Goal: Information Seeking & Learning: Learn about a topic

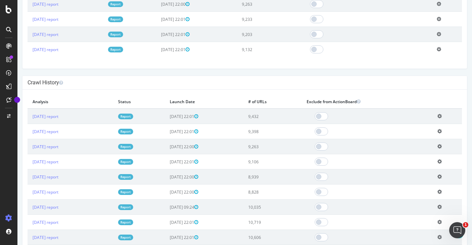
scroll to position [332, 0]
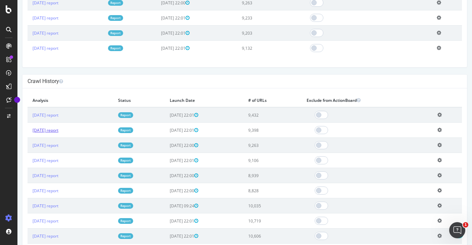
click at [58, 128] on link "[DATE] report" at bounding box center [46, 130] width 26 height 6
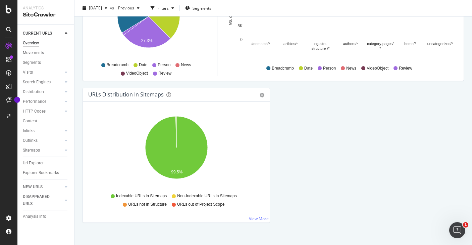
scroll to position [720, 0]
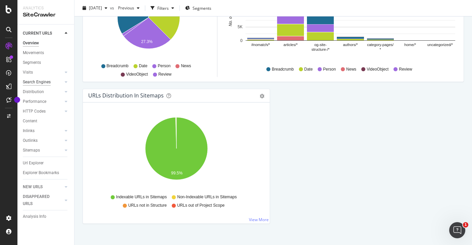
click at [36, 83] on div "Search Engines" at bounding box center [37, 81] width 28 height 7
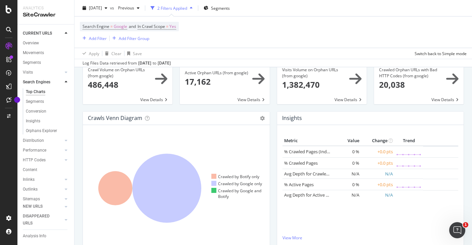
scroll to position [79, 0]
click at [242, 184] on div "Crawled by Google only" at bounding box center [236, 184] width 51 height 6
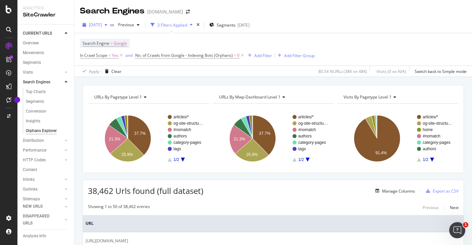
click at [102, 24] on span "2025 Aug. 31st" at bounding box center [95, 25] width 13 height 6
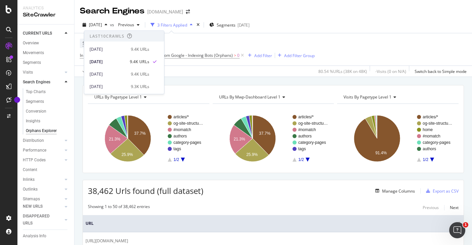
click at [214, 39] on div "Search Engine = Google In Crawl Scope = Yes and No. of Crawls from Google - Ind…" at bounding box center [197, 49] width 235 height 21
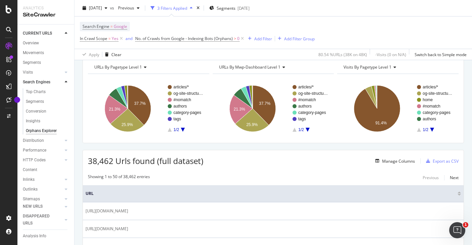
scroll to position [30, 0]
click at [168, 40] on span "No. of Crawls from Google - Indexing Bots (Orphans)" at bounding box center [184, 39] width 98 height 6
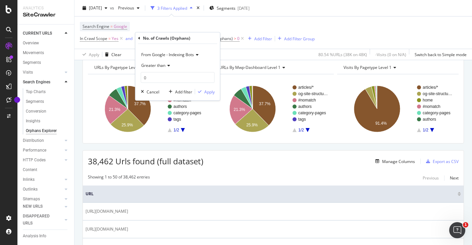
click at [224, 18] on div "Search Engine = Google In Crawl Scope = Yes and No. of Crawls from Google - Ind…" at bounding box center [273, 32] width 387 height 32
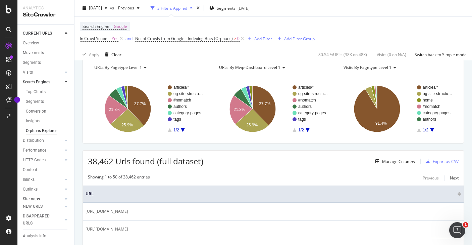
scroll to position [29, 0]
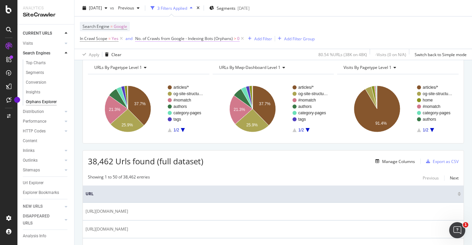
click at [208, 40] on span "No. of Crawls from Google - Indexing Bots (Orphans)" at bounding box center [184, 39] width 98 height 6
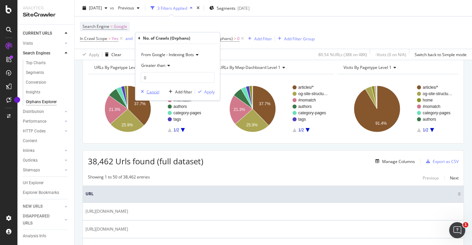
click at [151, 92] on div "Cancel" at bounding box center [153, 92] width 13 height 6
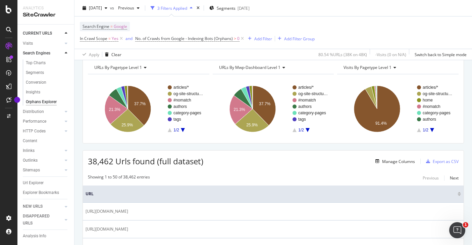
click at [194, 4] on div "3 Filters Applied" at bounding box center [171, 8] width 47 height 10
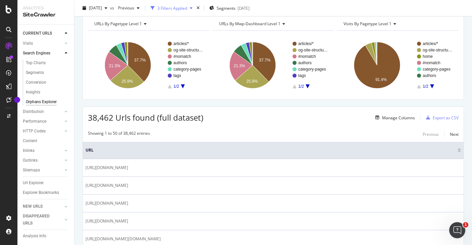
scroll to position [0, 0]
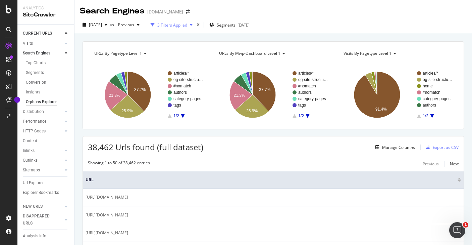
click at [195, 24] on div "button" at bounding box center [191, 25] width 8 height 4
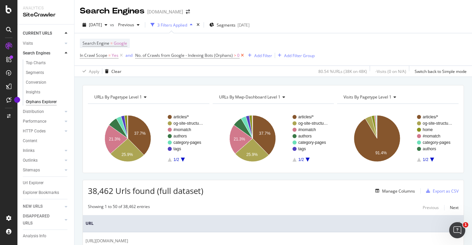
click at [244, 55] on icon at bounding box center [243, 55] width 6 height 7
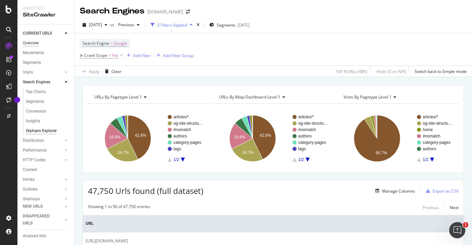
click at [33, 43] on div "Overview" at bounding box center [31, 43] width 16 height 7
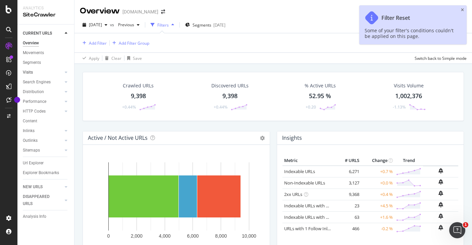
click at [36, 71] on link "Visits" at bounding box center [43, 72] width 40 height 7
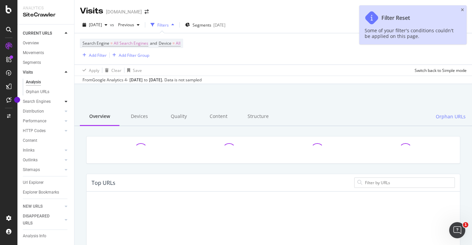
click at [67, 101] on icon at bounding box center [66, 101] width 3 height 4
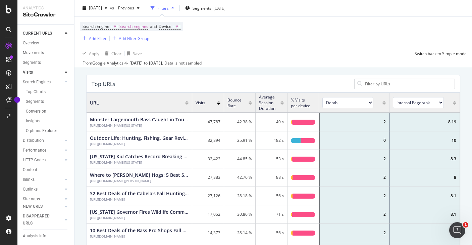
scroll to position [100, 0]
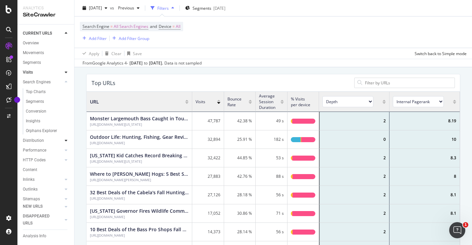
click at [67, 141] on icon at bounding box center [66, 140] width 3 height 4
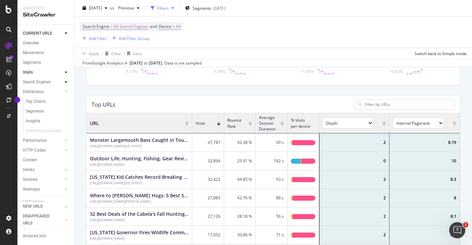
click at [67, 82] on div at bounding box center [66, 81] width 7 height 7
click at [36, 89] on div "Top Charts" at bounding box center [36, 91] width 20 height 7
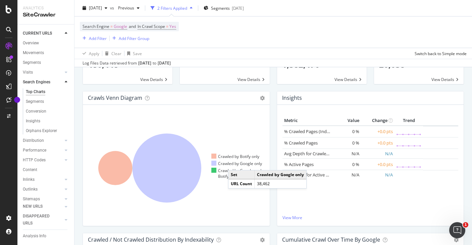
click at [235, 163] on div "Crawled by Google only" at bounding box center [236, 163] width 51 height 6
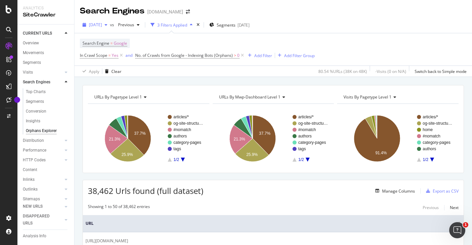
click at [102, 25] on span "2025 Aug. 31st" at bounding box center [95, 25] width 13 height 6
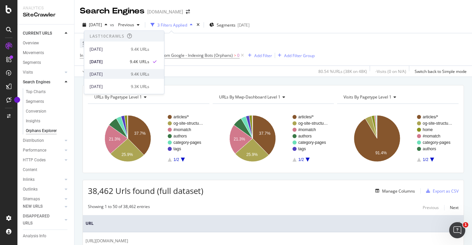
click at [109, 75] on div "2025 Aug. 24th" at bounding box center [108, 74] width 37 height 6
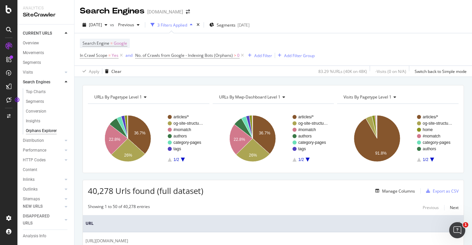
click at [10, 28] on icon at bounding box center [8, 29] width 5 height 5
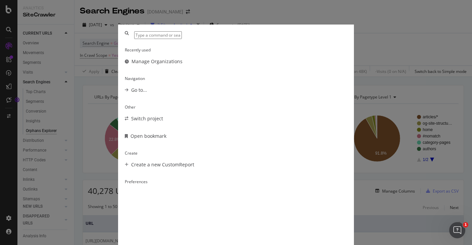
click at [10, 28] on div "Recently used Manage Organizations Navigation Go to... Other Switch project Ope…" at bounding box center [236, 122] width 472 height 245
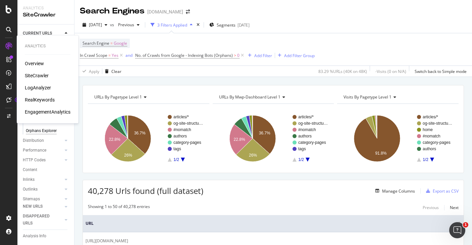
click at [37, 89] on div "LogAnalyzer" at bounding box center [38, 87] width 26 height 7
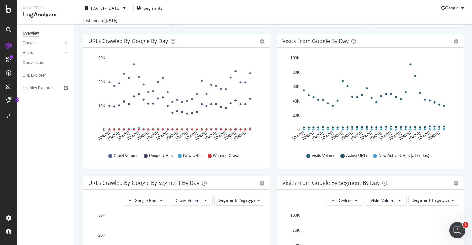
scroll to position [69, 0]
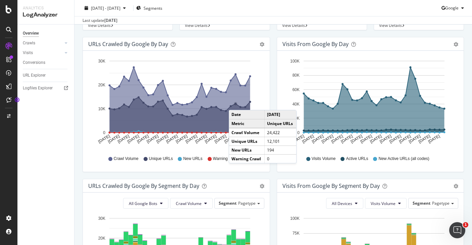
click at [272, 183] on div "URLs Crawled by Google By Segment By Day Timeline (by Value) Table All Google B…" at bounding box center [176, 249] width 194 height 142
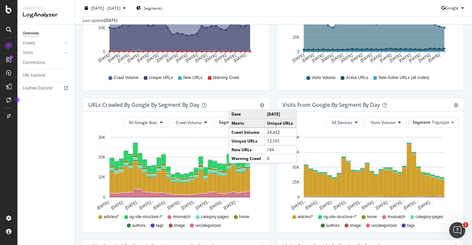
scroll to position [150, 0]
click at [163, 127] on button "All Google Bots" at bounding box center [145, 122] width 45 height 11
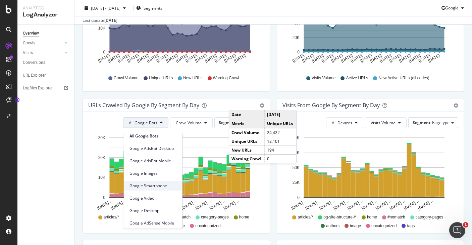
scroll to position [0, 0]
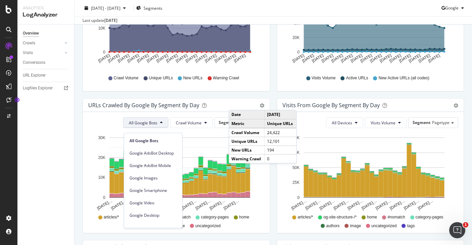
click at [226, 104] on div "URLs Crawled by Google By Segment By Day Timeline (by Value) Table" at bounding box center [176, 104] width 187 height 13
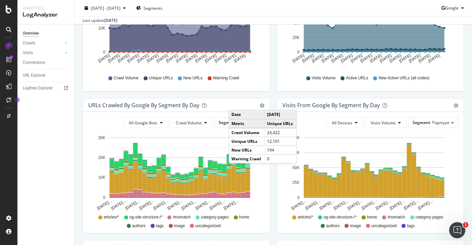
click at [272, 197] on div "URLs Crawled by Google By Segment By Day Timeline (by Value) Table All Google B…" at bounding box center [176, 169] width 194 height 142
click at [271, 93] on div "URLs Crawled by Google by day Area Table Hold CMD (⌘) while clicking to filter …" at bounding box center [176, 27] width 194 height 142
click at [261, 108] on icon "gear" at bounding box center [262, 105] width 5 height 5
click at [271, 184] on div "URLs Crawled by Google By Segment By Day Timeline (by Value) Table All Google B…" at bounding box center [176, 169] width 194 height 142
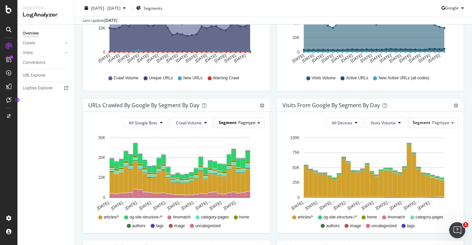
click at [251, 125] on span "Pagetype" at bounding box center [246, 122] width 17 height 6
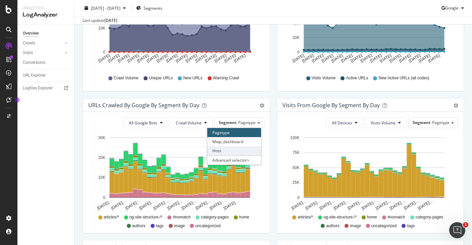
click at [237, 155] on div "Host" at bounding box center [234, 150] width 54 height 9
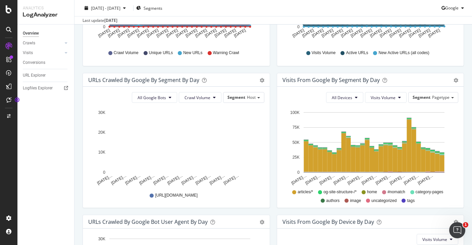
scroll to position [176, 0]
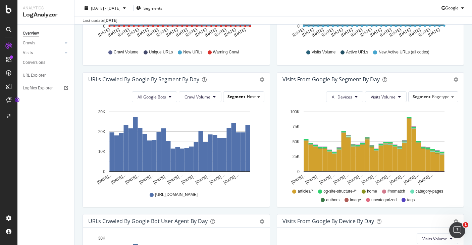
click at [249, 99] on span "Host" at bounding box center [251, 97] width 9 height 6
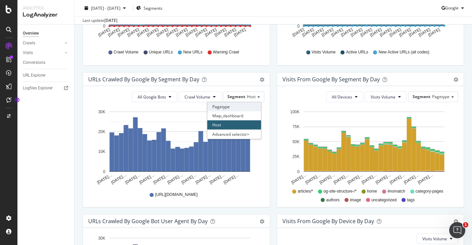
click at [224, 109] on div "Pagetype" at bounding box center [234, 106] width 54 height 9
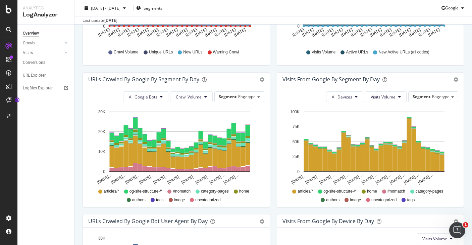
click at [171, 202] on icon at bounding box center [171, 200] width 4 height 4
click at [244, 99] on span "Pagetype" at bounding box center [246, 97] width 17 height 6
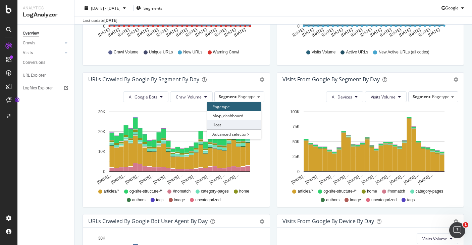
click at [233, 128] on div "Host" at bounding box center [234, 124] width 54 height 9
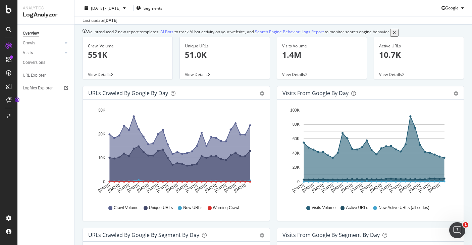
scroll to position [0, 0]
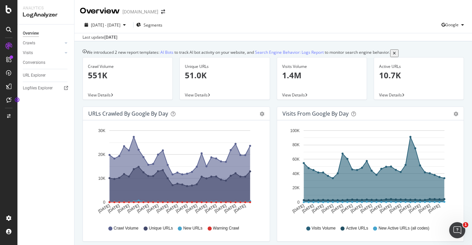
click at [142, 10] on div "[DOMAIN_NAME]" at bounding box center [140, 11] width 36 height 7
click at [162, 13] on icon "arrow-right-arrow-left" at bounding box center [163, 11] width 4 height 5
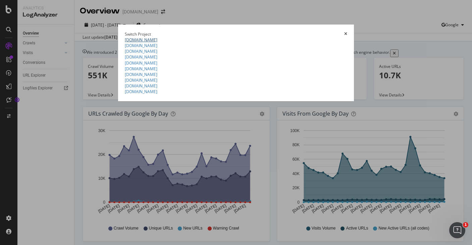
click at [125, 43] on link "bobvila.com" at bounding box center [141, 40] width 33 height 6
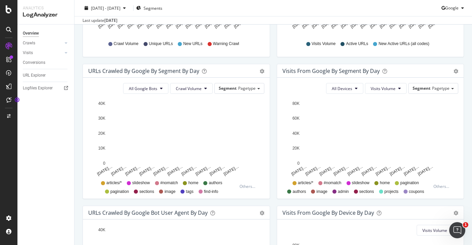
scroll to position [188, 0]
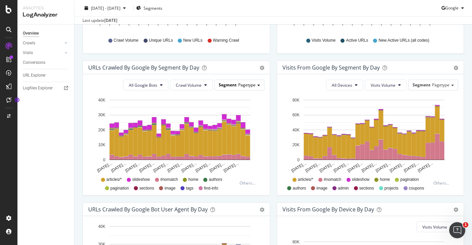
click at [249, 88] on span "Pagetype" at bounding box center [246, 85] width 17 height 6
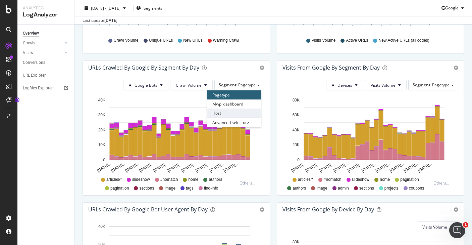
click at [217, 117] on div "Host" at bounding box center [234, 112] width 54 height 9
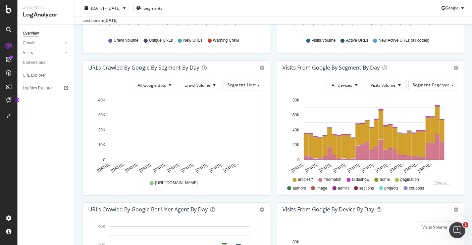
scroll to position [0, 0]
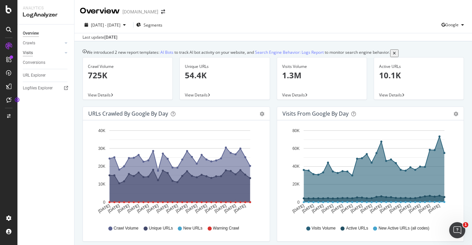
click at [29, 52] on div "Visits" at bounding box center [28, 52] width 10 height 7
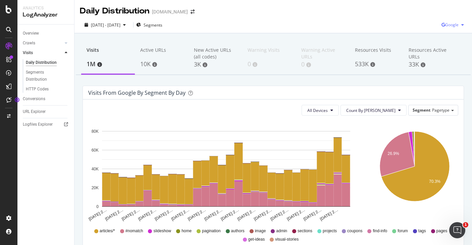
click at [463, 25] on icon "button" at bounding box center [462, 25] width 3 height 4
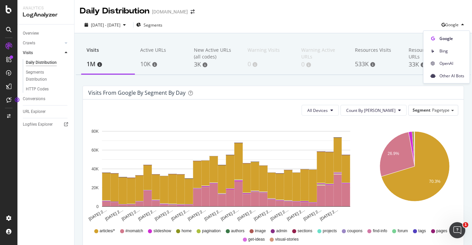
click at [394, 18] on div "2025 Aug. 10th - Sep. 8th Segments Google" at bounding box center [272, 25] width 397 height 16
click at [30, 33] on div "Overview" at bounding box center [31, 33] width 16 height 7
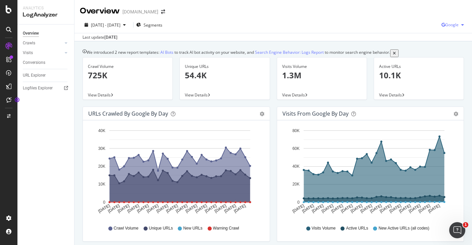
click at [450, 25] on span "Google" at bounding box center [451, 25] width 13 height 6
click at [328, 15] on div "Overview bobvila.com" at bounding box center [272, 8] width 397 height 17
click at [35, 54] on link "Visits" at bounding box center [43, 52] width 40 height 7
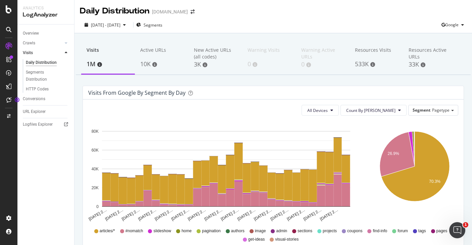
click at [6, 164] on div at bounding box center [9, 127] width 16 height 172
click at [207, 29] on div "2025 Aug. 10th - Sep. 8th Segments Google" at bounding box center [272, 25] width 397 height 13
click at [29, 42] on div "Crawls" at bounding box center [29, 43] width 12 height 7
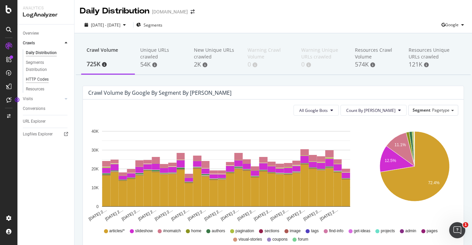
click at [36, 78] on div "HTTP Codes" at bounding box center [37, 79] width 23 height 7
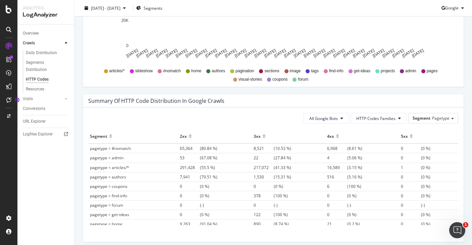
scroll to position [424, 0]
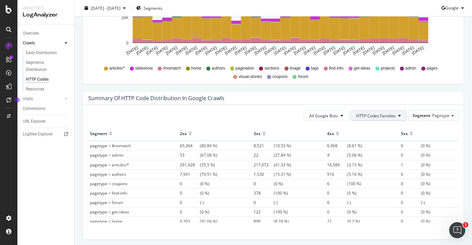
click at [388, 115] on span "HTTP Codes Families" at bounding box center [375, 116] width 39 height 6
click at [332, 95] on div "Summary of HTTP Code Distribution in google crawls" at bounding box center [268, 98] width 360 height 7
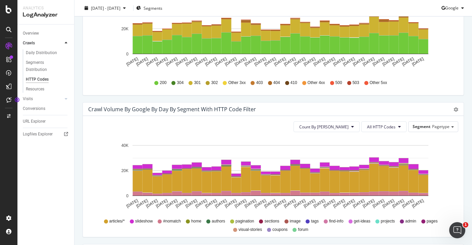
scroll to position [273, 0]
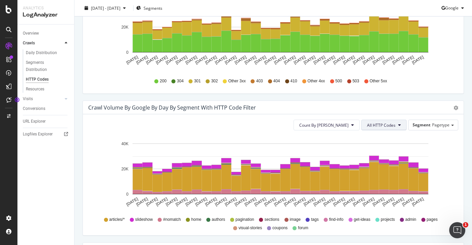
click at [386, 125] on span "All HTTP Codes" at bounding box center [381, 125] width 29 height 6
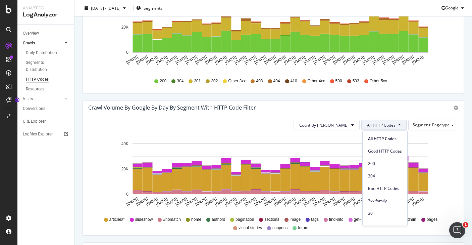
click at [398, 101] on div "Crawl Volume by google by Day by Segment with HTTP Code Filter Timeline (by Val…" at bounding box center [273, 107] width 381 height 13
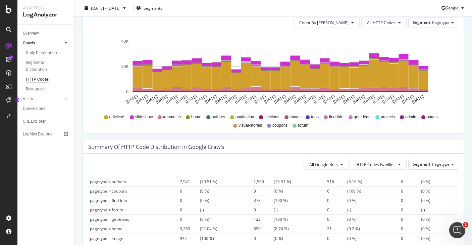
scroll to position [0, 0]
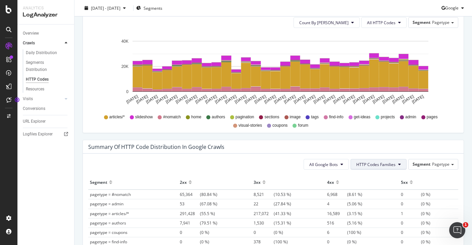
click at [375, 165] on span "HTTP Codes Families" at bounding box center [375, 164] width 39 height 6
click at [385, 146] on div "Summary of HTTP Code Distribution in google crawls" at bounding box center [268, 146] width 360 height 7
click at [439, 164] on span "Pagetype" at bounding box center [440, 164] width 17 height 6
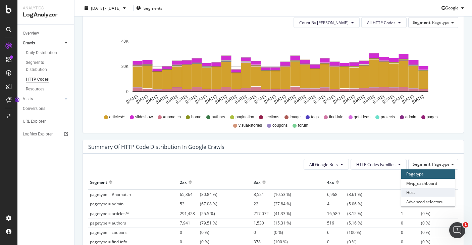
click at [421, 191] on div "Host" at bounding box center [428, 192] width 54 height 9
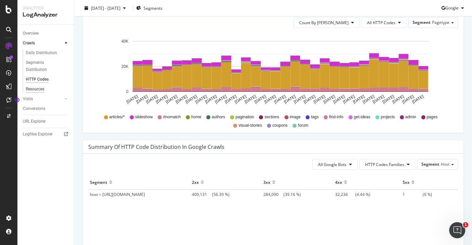
click at [33, 91] on div "Resources" at bounding box center [35, 89] width 18 height 7
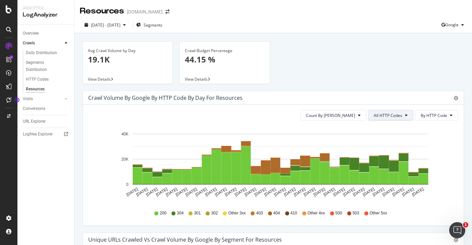
click at [397, 118] on button "All HTTP Codes" at bounding box center [390, 115] width 45 height 11
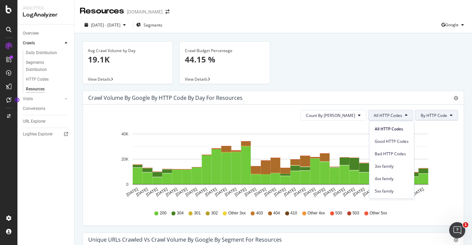
click at [441, 114] on span "By HTTP Code" at bounding box center [434, 115] width 26 height 6
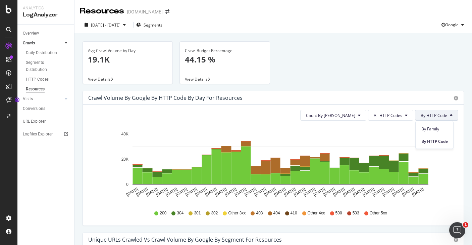
click at [426, 208] on div "200 304 301 302 Other 3xx 403 404 410 Other 4xx 500 503 Other 5xx" at bounding box center [273, 212] width 363 height 15
click at [441, 117] on span "By HTTP Code" at bounding box center [434, 115] width 26 height 6
click at [439, 127] on span "By Family" at bounding box center [434, 128] width 26 height 6
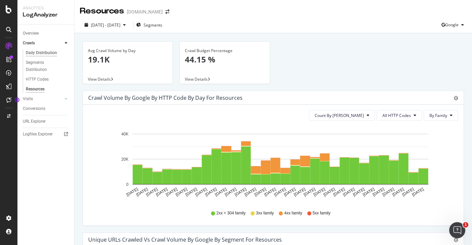
click at [38, 51] on div "Daily Distribution" at bounding box center [41, 52] width 31 height 7
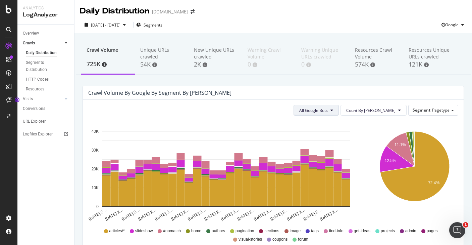
click at [333, 109] on icon at bounding box center [331, 110] width 3 height 4
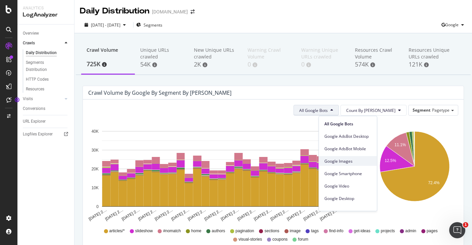
click at [344, 160] on span "Google Images" at bounding box center [347, 161] width 47 height 6
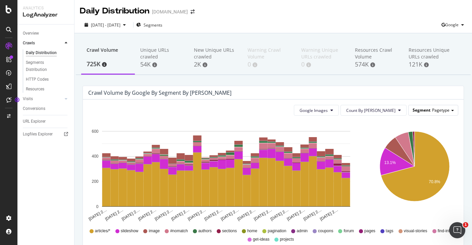
click at [435, 111] on span "Pagetype" at bounding box center [440, 110] width 17 height 6
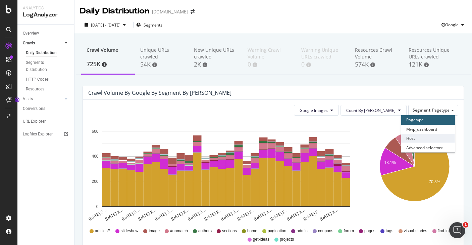
click at [418, 135] on div "Host" at bounding box center [428, 138] width 54 height 9
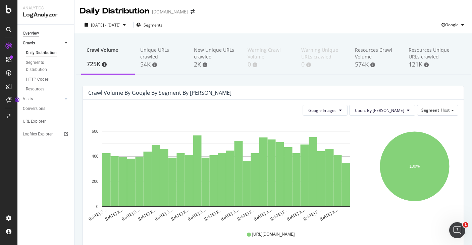
click at [32, 31] on div "Overview" at bounding box center [31, 33] width 16 height 7
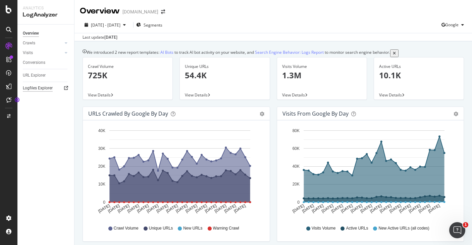
click at [38, 88] on div "Logfiles Explorer" at bounding box center [38, 88] width 30 height 7
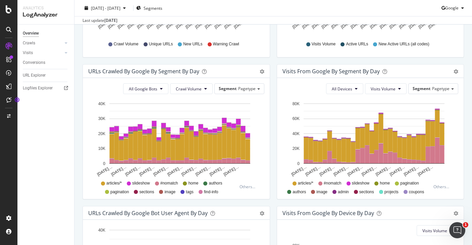
scroll to position [183, 0]
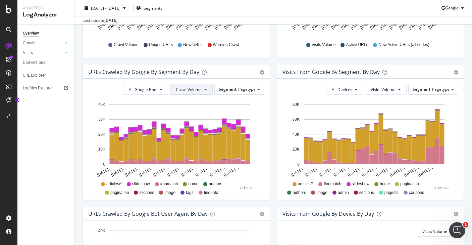
click at [197, 92] on span "Crawl Volume" at bounding box center [189, 90] width 26 height 6
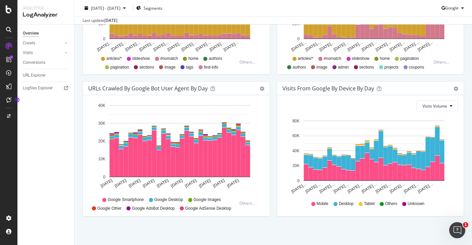
scroll to position [315, 0]
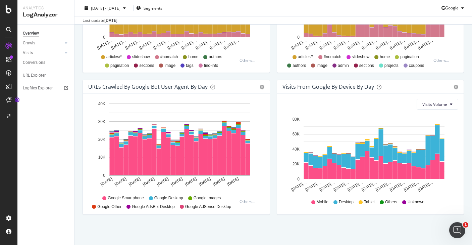
click at [198, 197] on span "Google Images" at bounding box center [207, 198] width 27 height 6
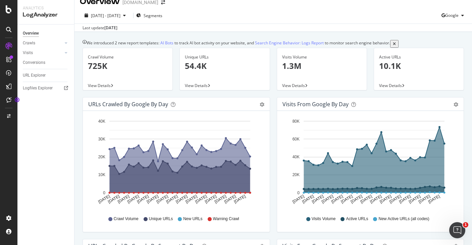
scroll to position [0, 0]
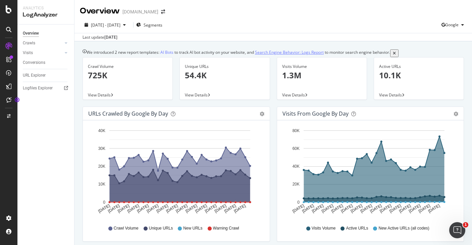
click at [278, 51] on link "Search Engine Behavior: Logs Report" at bounding box center [289, 52] width 69 height 6
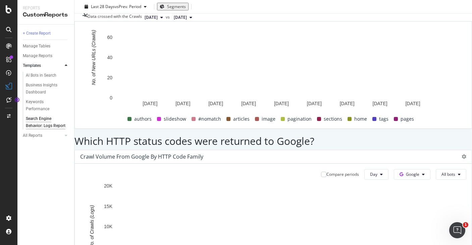
scroll to position [797, 0]
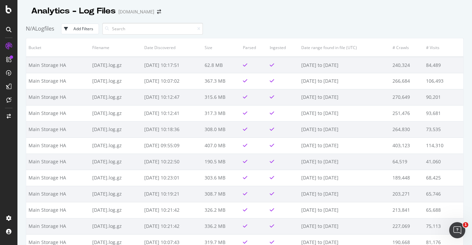
click at [89, 29] on div "Add Filters" at bounding box center [83, 29] width 20 height 6
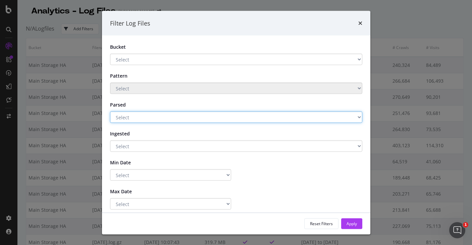
click at [276, 116] on select "Select Yes No" at bounding box center [236, 116] width 252 height 11
click at [110, 111] on select "Select Yes No" at bounding box center [236, 116] width 252 height 11
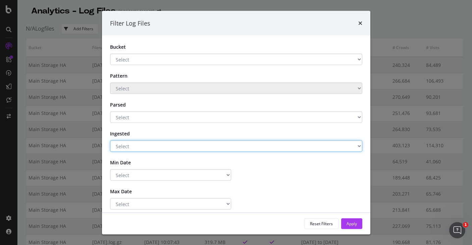
click at [270, 145] on select "Select Yes No" at bounding box center [236, 145] width 252 height 11
click at [110, 140] on select "Select Yes No" at bounding box center [236, 145] width 252 height 11
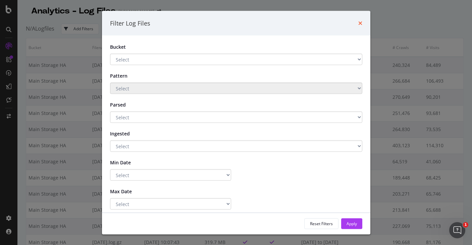
click at [361, 23] on icon "times" at bounding box center [360, 22] width 4 height 5
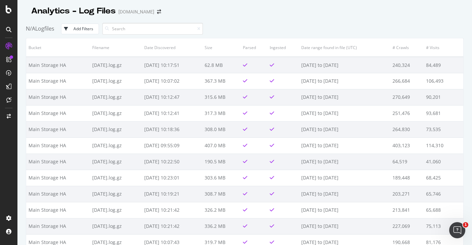
click at [181, 14] on div "Analytics - Log Files bobvila.com" at bounding box center [245, 8] width 438 height 17
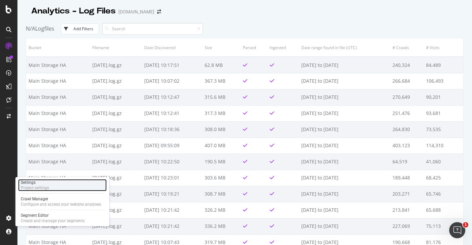
click at [38, 183] on div "Settings" at bounding box center [35, 181] width 28 height 5
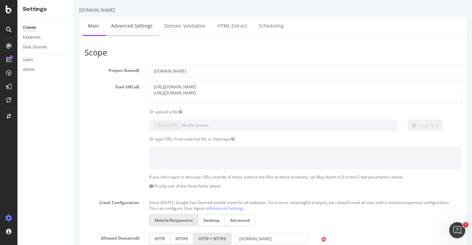
click at [131, 25] on link "Advanced Settings" at bounding box center [132, 25] width 52 height 18
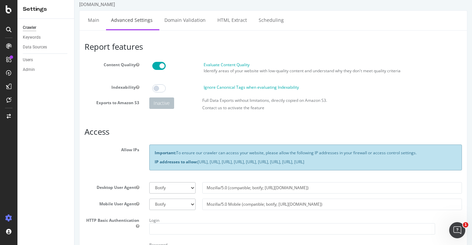
scroll to position [1, 0]
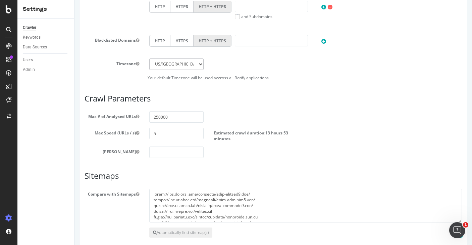
scroll to position [299, 0]
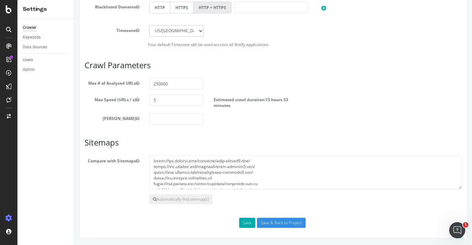
click at [7, 28] on icon at bounding box center [8, 29] width 5 height 5
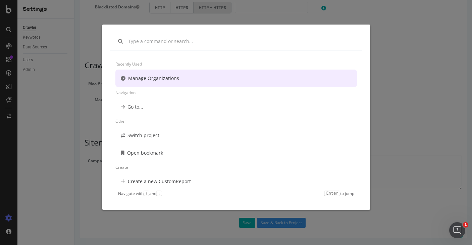
click at [7, 28] on div "Recently used Manage Organizations Navigation Go to... Other Switch project Ope…" at bounding box center [236, 122] width 472 height 245
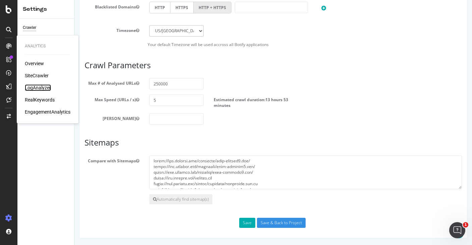
click at [36, 88] on div "LogAnalyzer" at bounding box center [38, 87] width 26 height 7
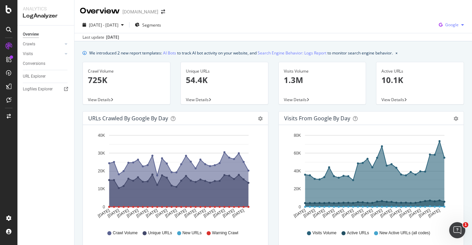
click at [448, 27] on span "Google" at bounding box center [451, 25] width 13 height 6
click at [358, 30] on div "2025 Aug. 10th - Sep. 8th Segments Google" at bounding box center [272, 25] width 397 height 13
click at [455, 23] on span "Google" at bounding box center [451, 25] width 13 height 6
click at [442, 63] on span "OpenAI" at bounding box center [451, 63] width 25 height 6
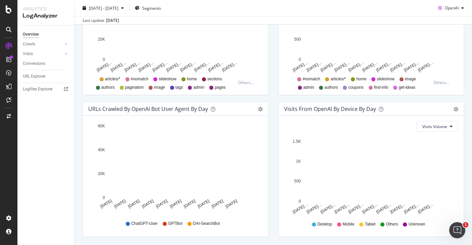
scroll to position [315, 0]
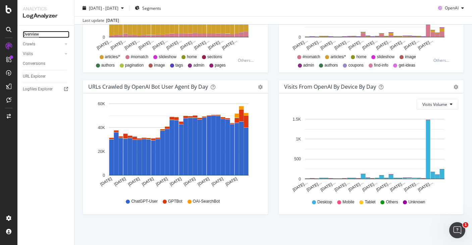
click at [36, 33] on div "Overview" at bounding box center [31, 34] width 16 height 7
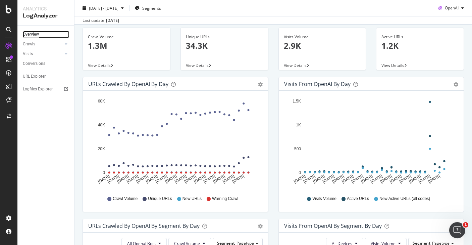
scroll to position [0, 0]
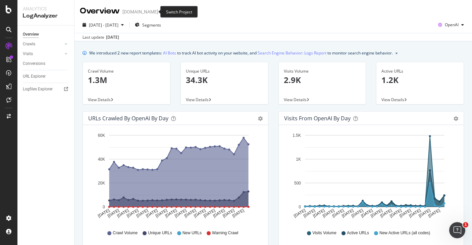
click at [161, 10] on icon "arrow-right-arrow-left" at bounding box center [163, 11] width 4 height 5
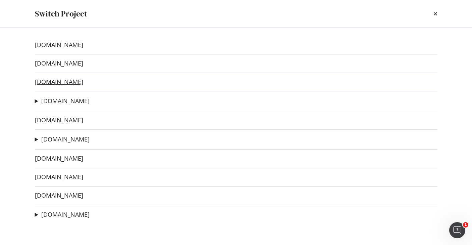
click at [63, 79] on link "[DOMAIN_NAME]" at bounding box center [59, 81] width 48 height 7
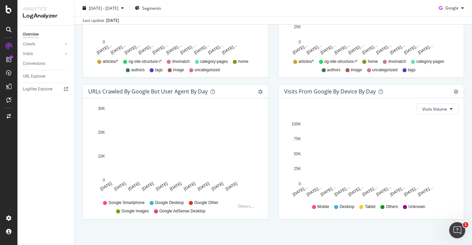
scroll to position [313, 0]
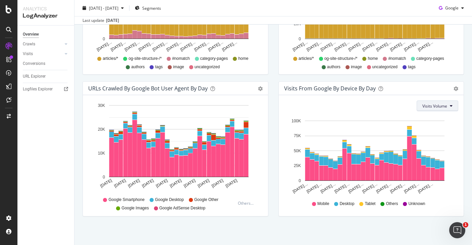
click at [441, 107] on span "Visits Volume" at bounding box center [434, 106] width 25 height 6
click at [271, 146] on div "URLs Crawled by Google bot User Agent By Day Timeline (by Value) Timeline (by P…" at bounding box center [175, 152] width 196 height 142
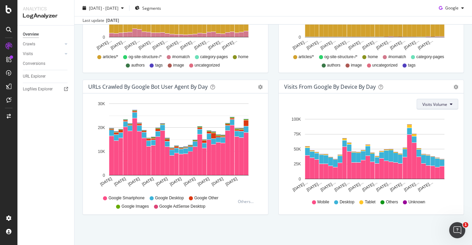
click at [448, 102] on button "Visits Volume" at bounding box center [438, 104] width 42 height 11
click at [464, 110] on div "Visits From Google By Device By Day Timeline (by Value) Timeline (by Percentage…" at bounding box center [371, 150] width 196 height 142
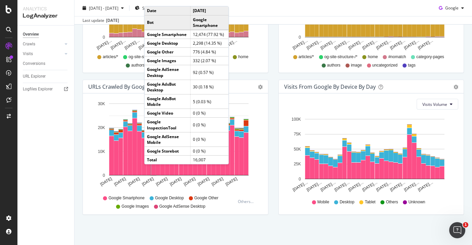
click at [274, 110] on div "Visits From Google By Device By Day Timeline (by Value) Timeline (by Percentage…" at bounding box center [371, 150] width 196 height 142
click at [278, 79] on div "Visits from Google By Segment By Day Timeline (by Value) Table All Devices Visi…" at bounding box center [371, 9] width 196 height 142
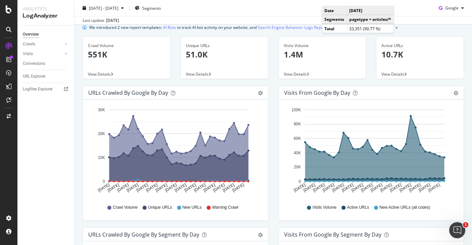
scroll to position [0, 0]
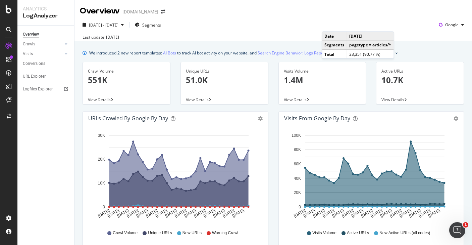
click at [274, 135] on div "Visits from Google by day Area Table Hold CMD (⌘) while clicking to filter the …" at bounding box center [371, 182] width 196 height 142
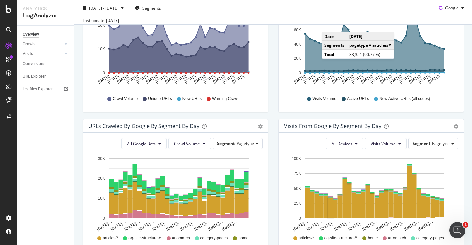
scroll to position [134, 0]
click at [245, 144] on span "Pagetype" at bounding box center [244, 143] width 17 height 6
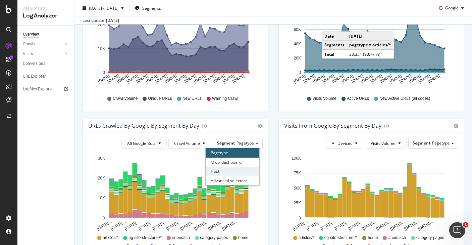
click at [227, 170] on div "Host" at bounding box center [233, 170] width 54 height 9
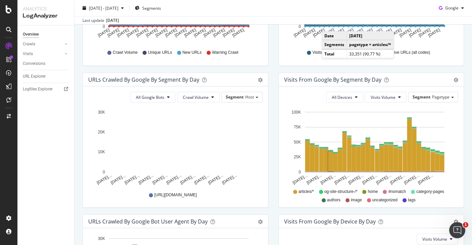
scroll to position [180, 0]
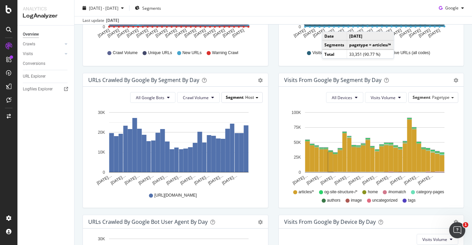
click at [249, 97] on span "Host" at bounding box center [249, 97] width 9 height 6
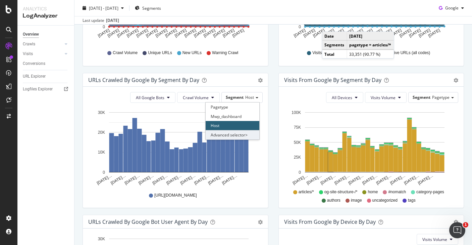
click at [232, 136] on div "Advanced selector >" at bounding box center [233, 134] width 54 height 9
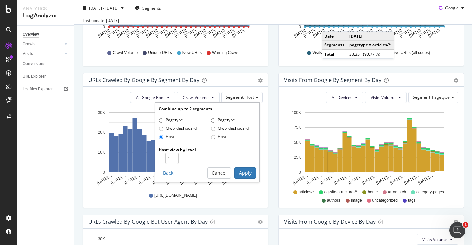
click at [182, 126] on label "Mwp_dashboard" at bounding box center [178, 128] width 38 height 7
click at [163, 126] on input "Mwp_dashboard" at bounding box center [161, 128] width 4 height 4
radio input "true"
radio input "false"
click at [244, 172] on button "Apply" at bounding box center [244, 172] width 21 height 11
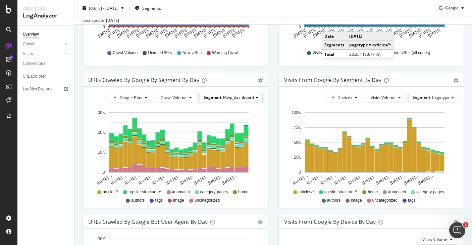
click at [242, 96] on span "Mwp_dashboard" at bounding box center [238, 97] width 31 height 6
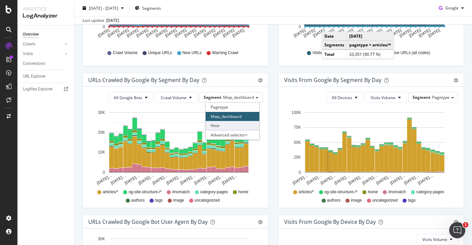
click at [215, 126] on div "Host" at bounding box center [233, 125] width 54 height 9
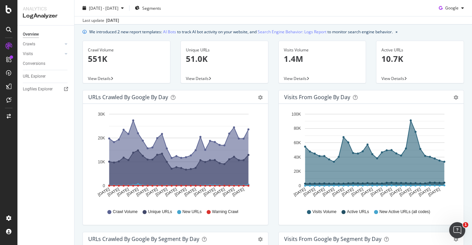
scroll to position [0, 0]
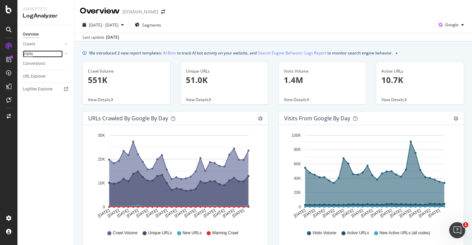
click at [30, 53] on div "Visits" at bounding box center [28, 53] width 10 height 7
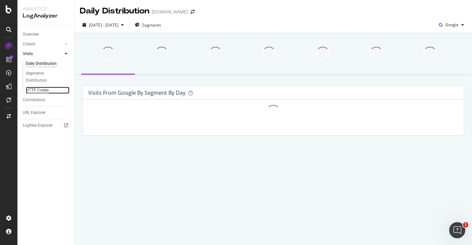
click at [35, 90] on div "HTTP Codes" at bounding box center [37, 90] width 23 height 7
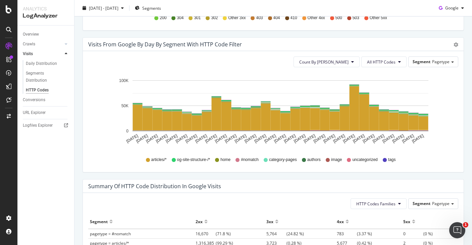
scroll to position [259, 0]
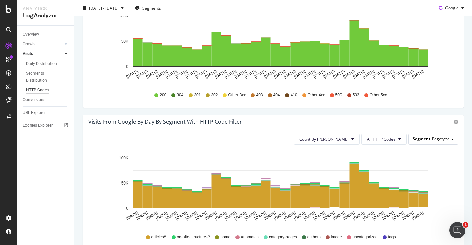
click at [443, 141] on span "Pagetype" at bounding box center [440, 139] width 17 height 6
click at [407, 114] on div "Visits from google by HTTP Code by Day Timeline (by Value) Timeline (by Percent…" at bounding box center [272, 44] width 391 height 142
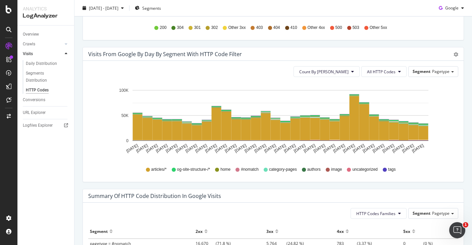
scroll to position [327, 0]
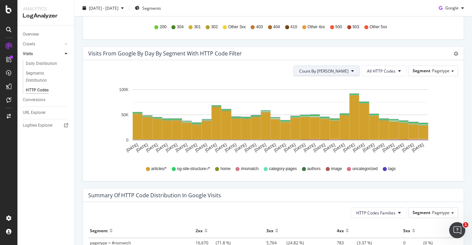
click at [355, 71] on button "Count By [PERSON_NAME]" at bounding box center [327, 70] width 66 height 11
click at [382, 71] on span "All HTTP Codes" at bounding box center [381, 71] width 29 height 6
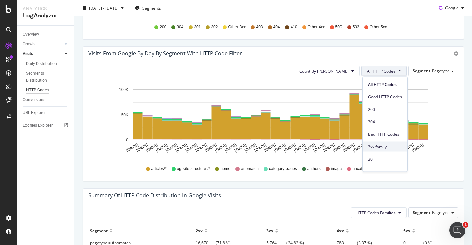
click at [378, 149] on span "3xx family" at bounding box center [385, 146] width 34 height 6
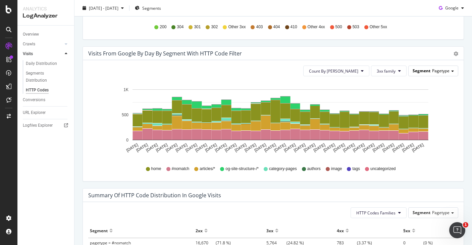
click at [432, 69] on span "Pagetype" at bounding box center [440, 71] width 17 height 6
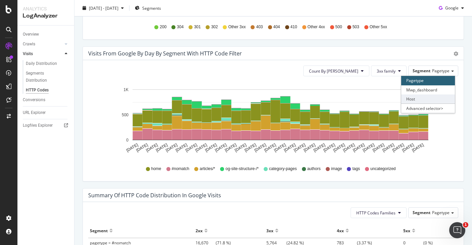
click at [419, 100] on div "Host" at bounding box center [428, 98] width 54 height 9
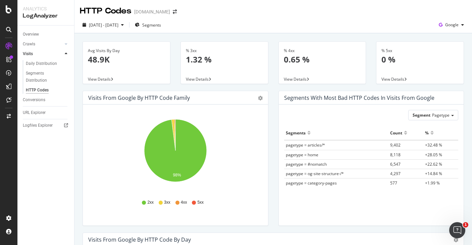
scroll to position [2, 0]
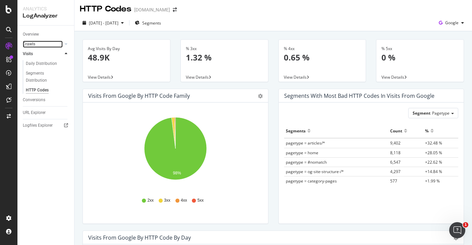
click at [38, 44] on link "Crawls" at bounding box center [43, 44] width 40 height 7
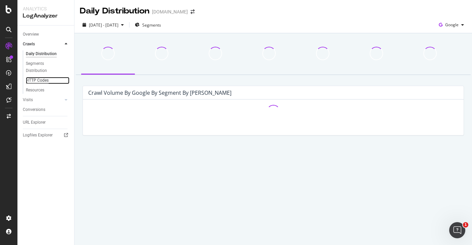
click at [34, 79] on div "HTTP Codes" at bounding box center [37, 80] width 23 height 7
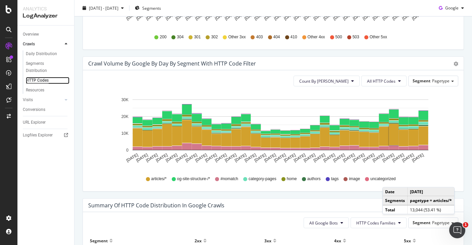
scroll to position [320, 0]
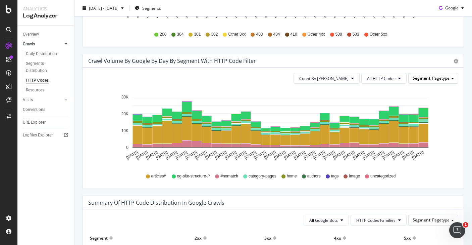
click at [428, 78] on span "Segment" at bounding box center [422, 78] width 18 height 6
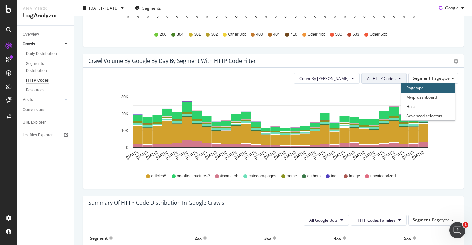
click at [389, 80] on span "All HTTP Codes" at bounding box center [381, 78] width 29 height 6
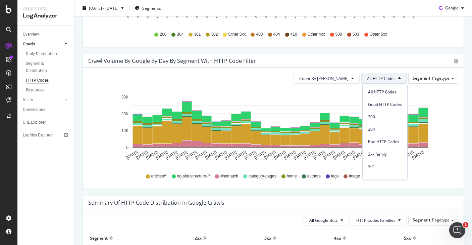
click at [443, 117] on icon "[DATE] [DATE] [DATE] [DATE] [DATE] [DATE] [DATE] [DATE] [DATE] [DATE] [DATE] [D…" at bounding box center [273, 128] width 370 height 78
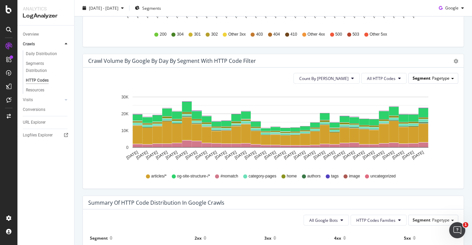
click at [441, 76] on span "Pagetype" at bounding box center [440, 78] width 17 height 6
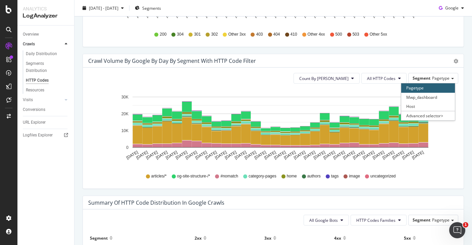
click at [442, 160] on icon "[DATE] [DATE] [DATE] [DATE] [DATE] [DATE] [DATE] [DATE] [DATE] [DATE] [DATE] [D…" at bounding box center [273, 128] width 370 height 78
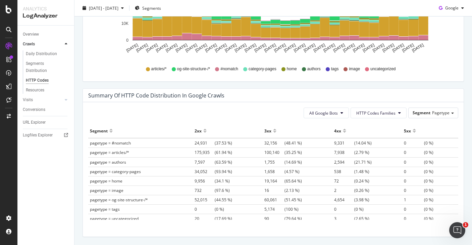
scroll to position [427, 0]
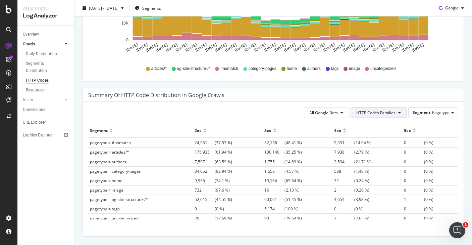
click at [386, 111] on span "HTTP Codes Families" at bounding box center [375, 113] width 39 height 6
click at [348, 89] on div "Summary of HTTP Code Distribution in google crawls" at bounding box center [273, 94] width 381 height 13
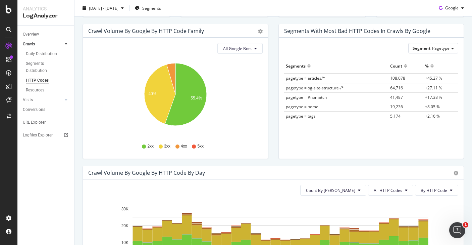
scroll to position [66, 0]
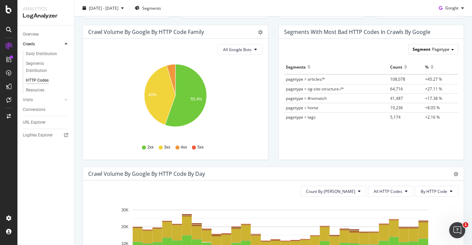
click at [454, 47] on div "Segment Pagetype" at bounding box center [433, 49] width 49 height 10
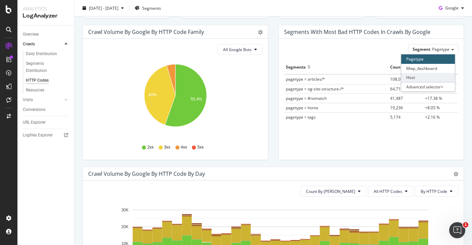
click at [409, 77] on div "Host" at bounding box center [428, 77] width 54 height 9
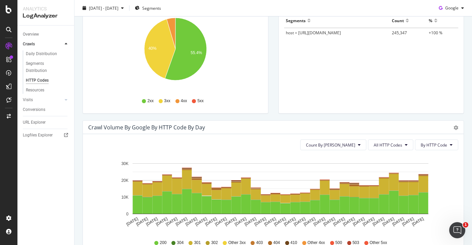
scroll to position [144, 0]
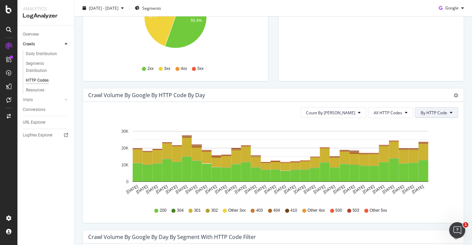
click at [442, 111] on span "By HTTP Code" at bounding box center [434, 113] width 26 height 6
click at [393, 114] on span "All HTTP Codes" at bounding box center [388, 113] width 29 height 6
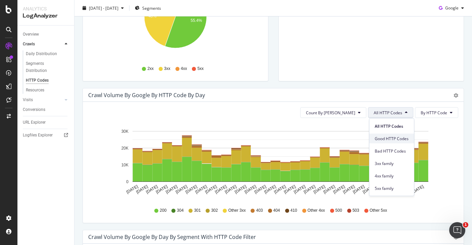
click at [378, 141] on span "Good HTTP Codes" at bounding box center [392, 138] width 34 height 6
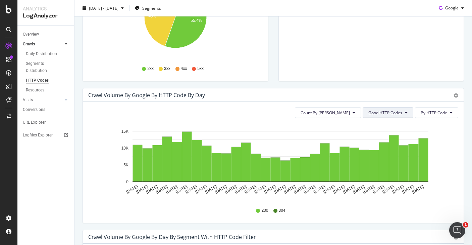
click at [402, 114] on span "Good HTTP Codes" at bounding box center [385, 113] width 34 height 6
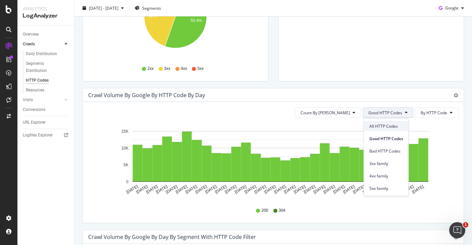
click at [386, 124] on span "All HTTP Codes" at bounding box center [386, 126] width 34 height 6
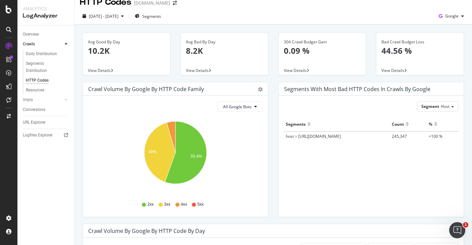
scroll to position [11, 0]
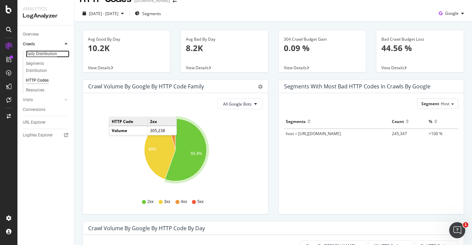
click at [40, 53] on div "Daily Distribution" at bounding box center [41, 53] width 31 height 7
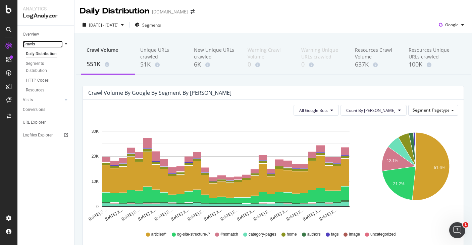
click at [27, 44] on div "Crawls" at bounding box center [29, 44] width 12 height 7
click at [437, 113] on div "Segment Pagetype" at bounding box center [433, 110] width 49 height 10
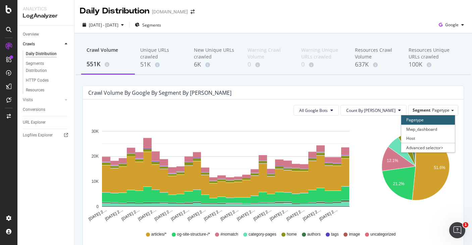
click at [355, 93] on div "Crawl Volume by google by Segment by [PERSON_NAME]" at bounding box center [268, 92] width 360 height 7
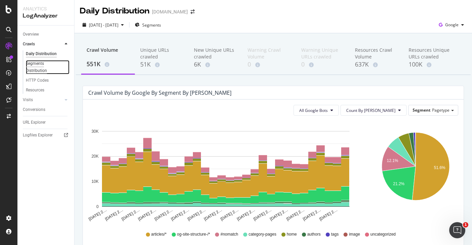
click at [31, 66] on div "Segments Distribution" at bounding box center [44, 67] width 37 height 14
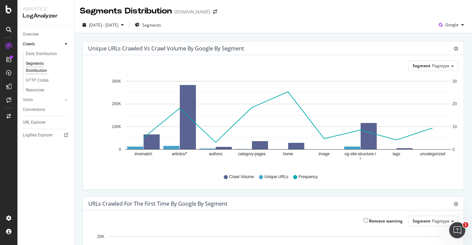
click at [35, 31] on div "Overview" at bounding box center [48, 35] width 51 height 10
click at [25, 36] on div "Overview" at bounding box center [31, 34] width 16 height 7
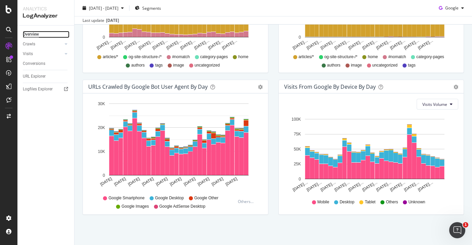
scroll to position [315, 0]
